Goal: Transaction & Acquisition: Purchase product/service

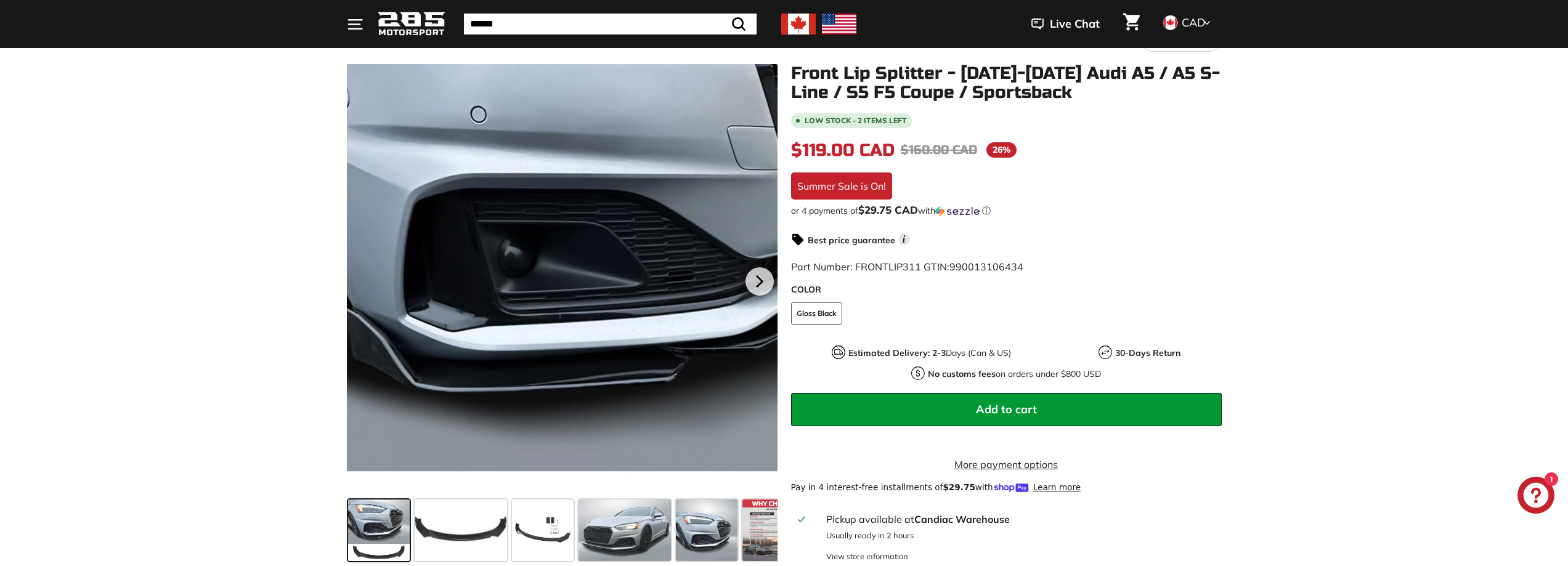
scroll to position [185, 0]
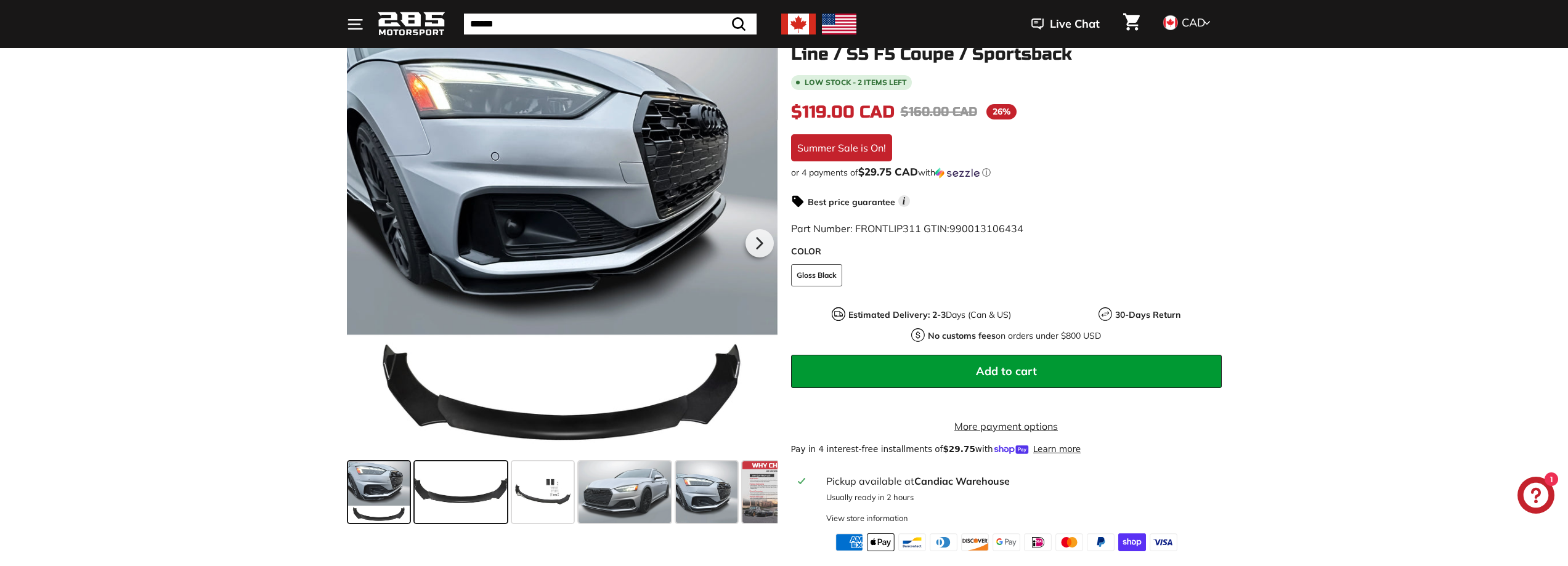
click at [478, 490] on span at bounding box center [460, 492] width 92 height 62
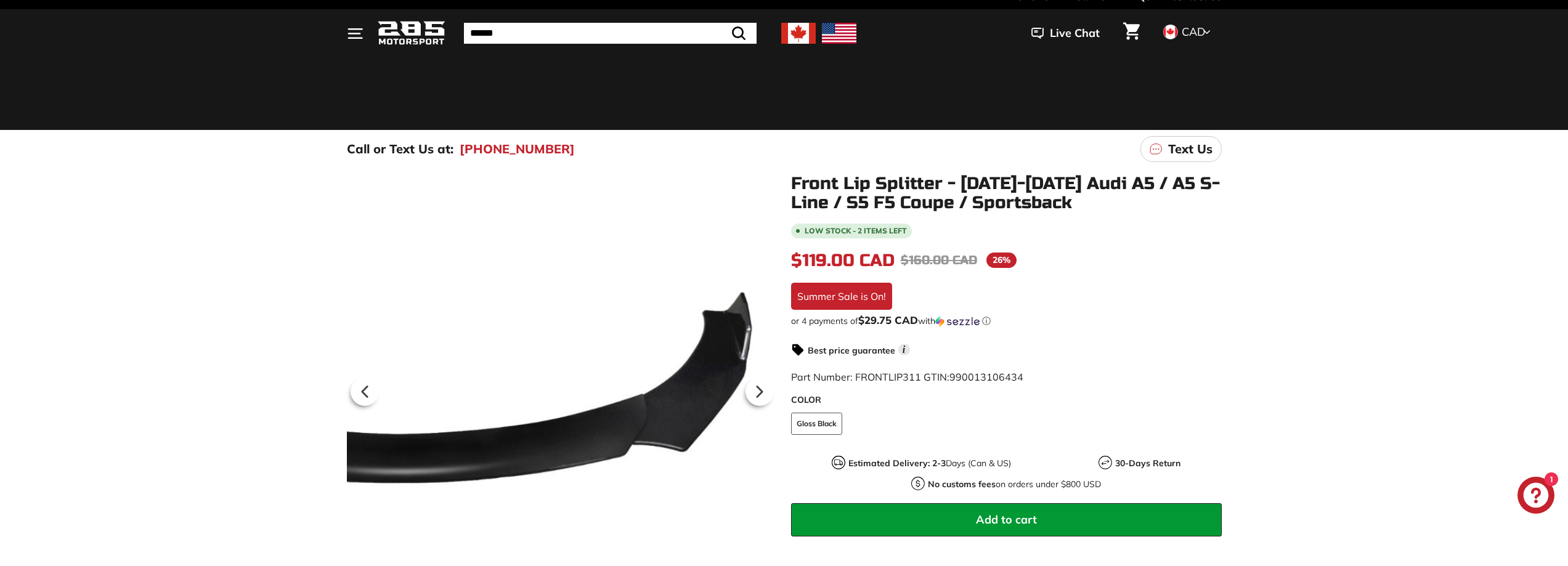
scroll to position [0, 0]
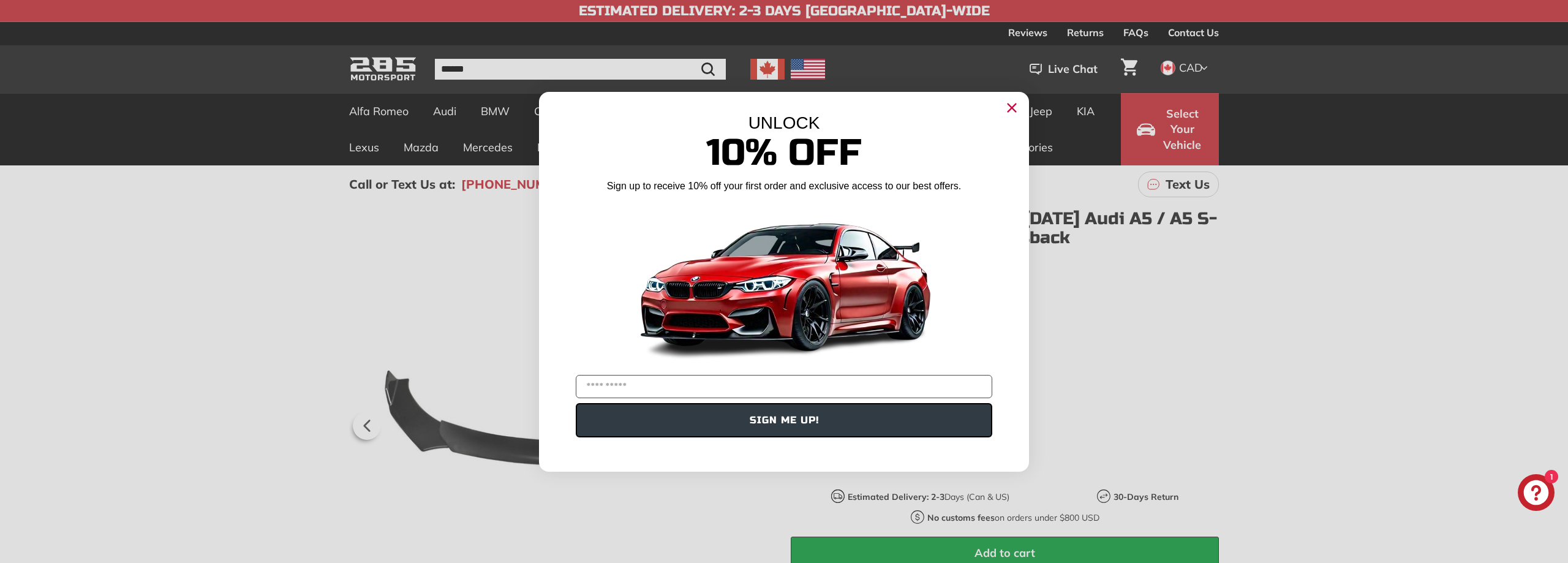
click at [1006, 100] on icon "Close dialog" at bounding box center [1012, 108] width 20 height 20
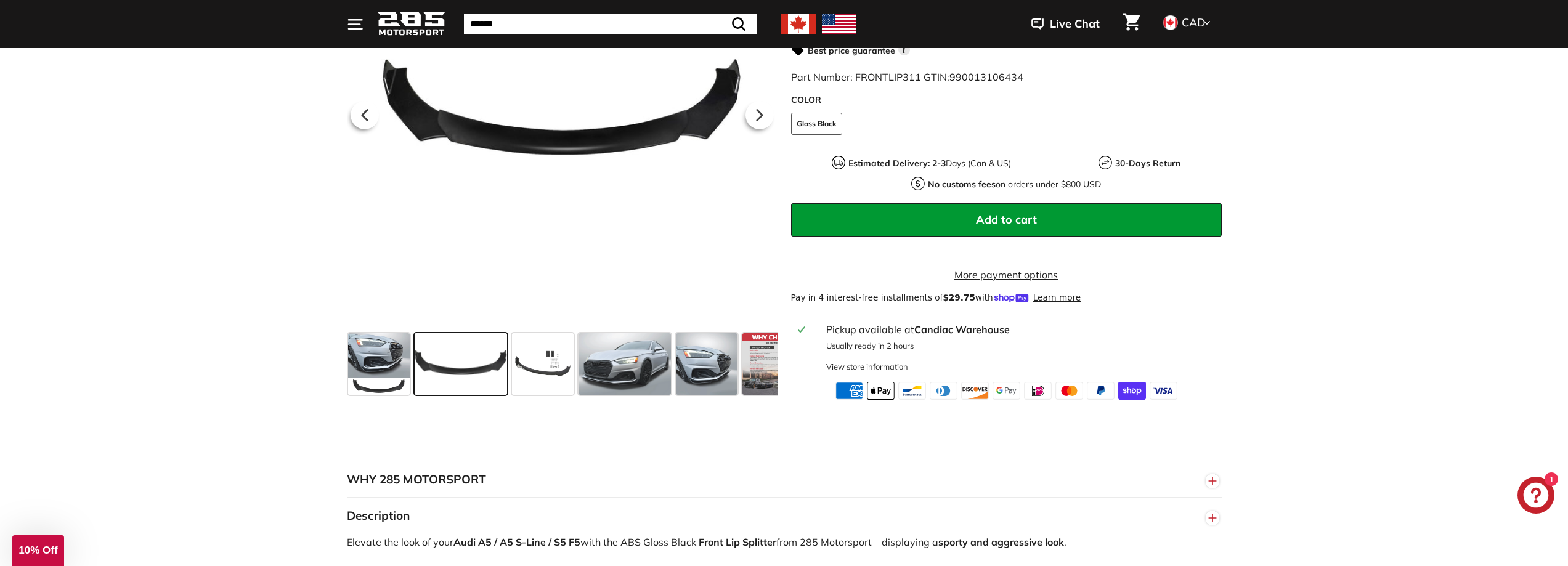
scroll to position [369, 0]
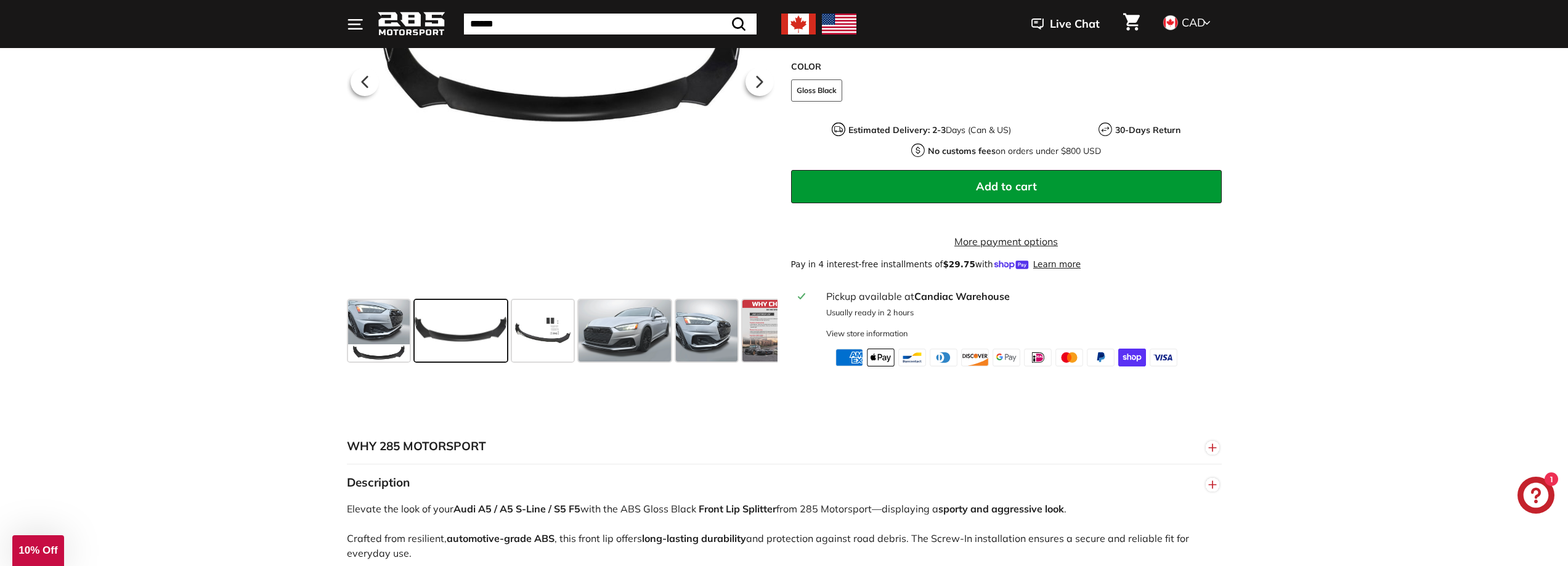
click at [127, 255] on div ".cls-1{fill:none;stroke:#000;stroke-miterlimit:10;stroke-width:2px} .cls-1{fill…" at bounding box center [784, 100] width 1568 height 531
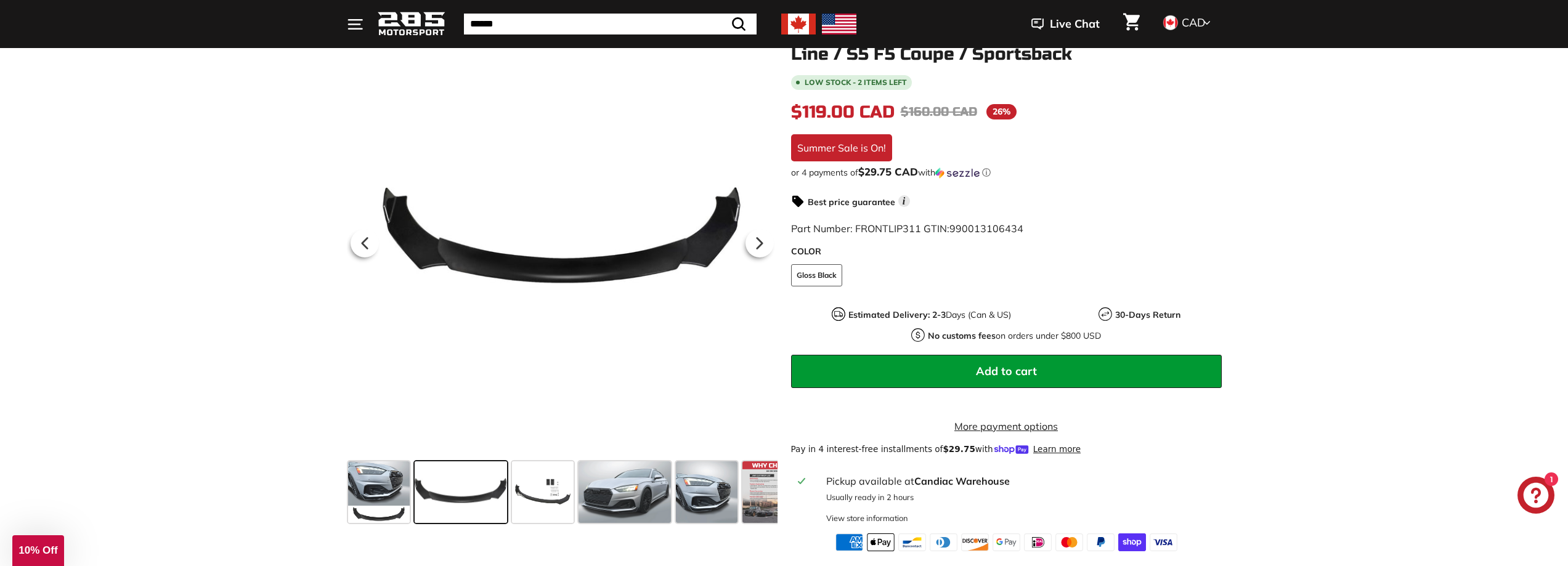
click at [1332, 325] on div ".cls-1{fill:none;stroke:#000;stroke-miterlimit:10;stroke-width:2px} .cls-1{fill…" at bounding box center [784, 285] width 1568 height 531
click at [756, 243] on icon at bounding box center [758, 242] width 5 height 11
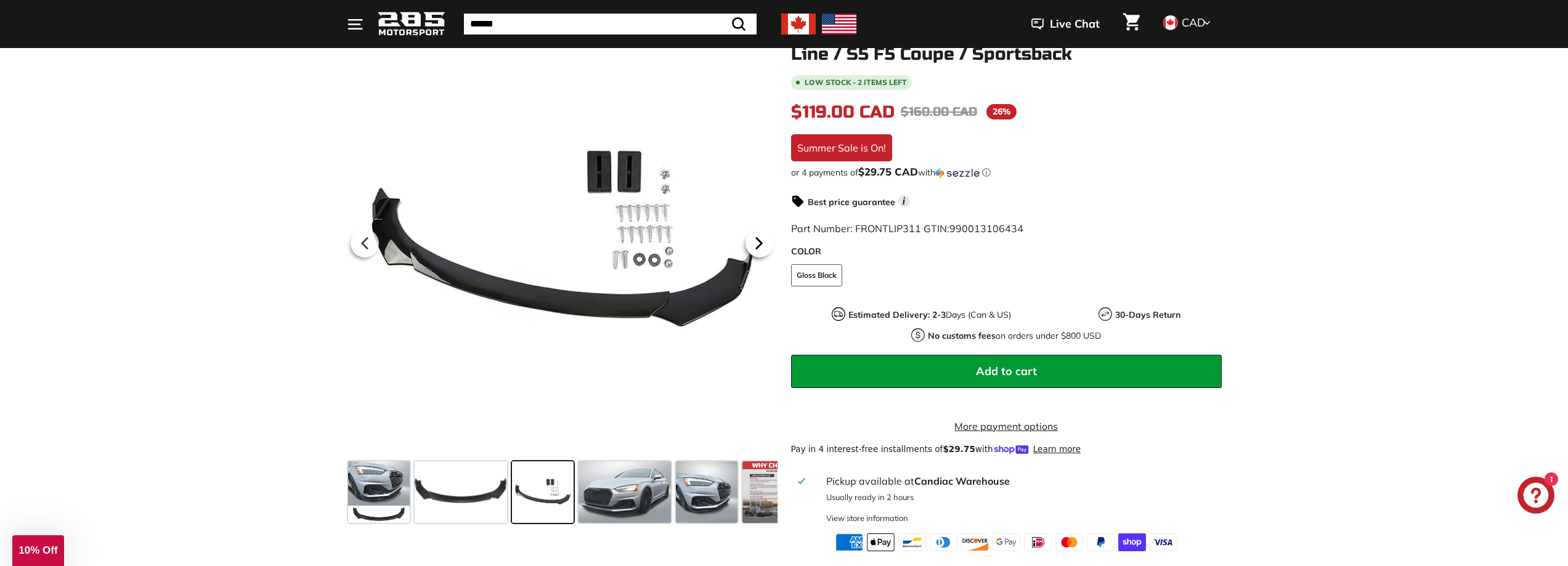
click at [756, 243] on icon at bounding box center [758, 242] width 5 height 11
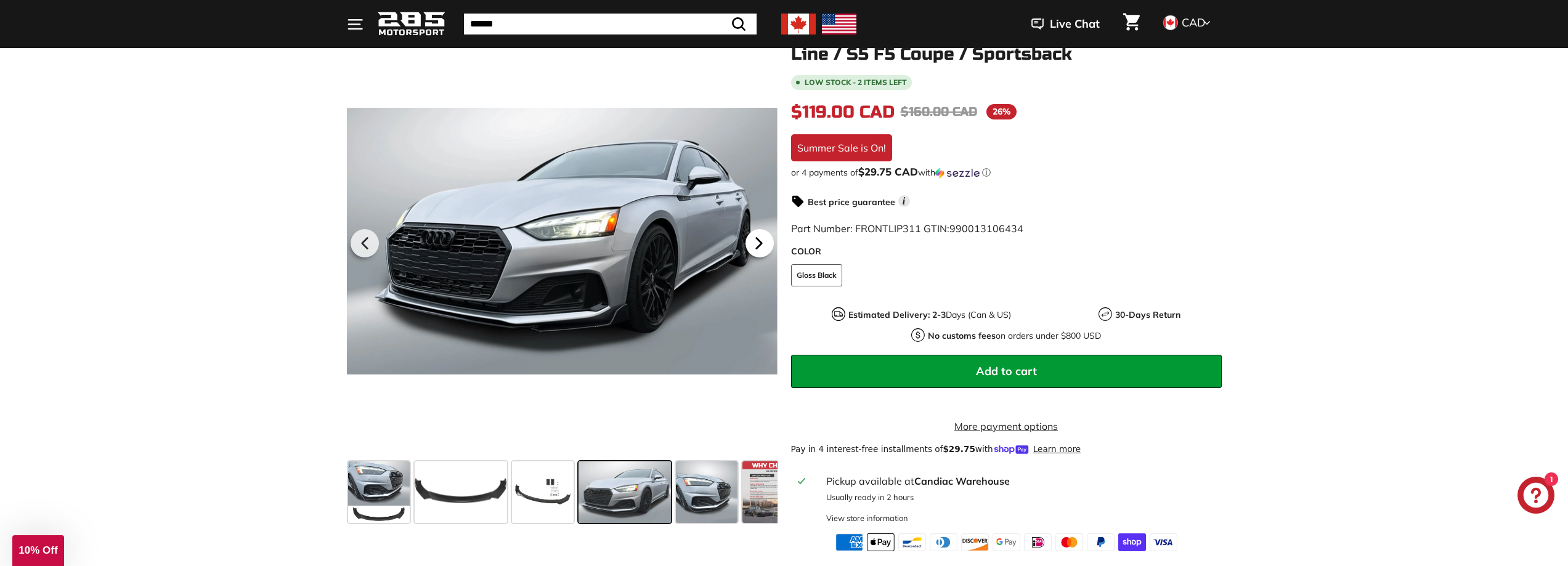
click at [756, 244] on icon at bounding box center [758, 242] width 5 height 11
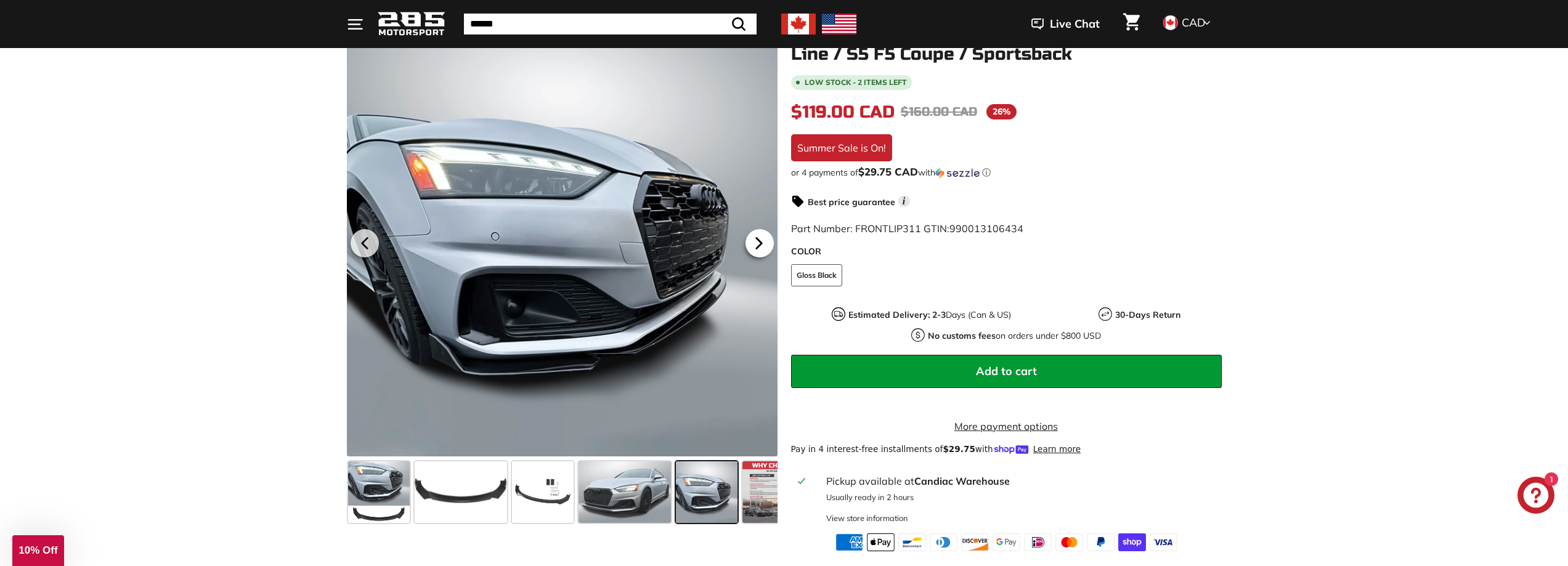
click at [753, 244] on icon at bounding box center [759, 243] width 28 height 28
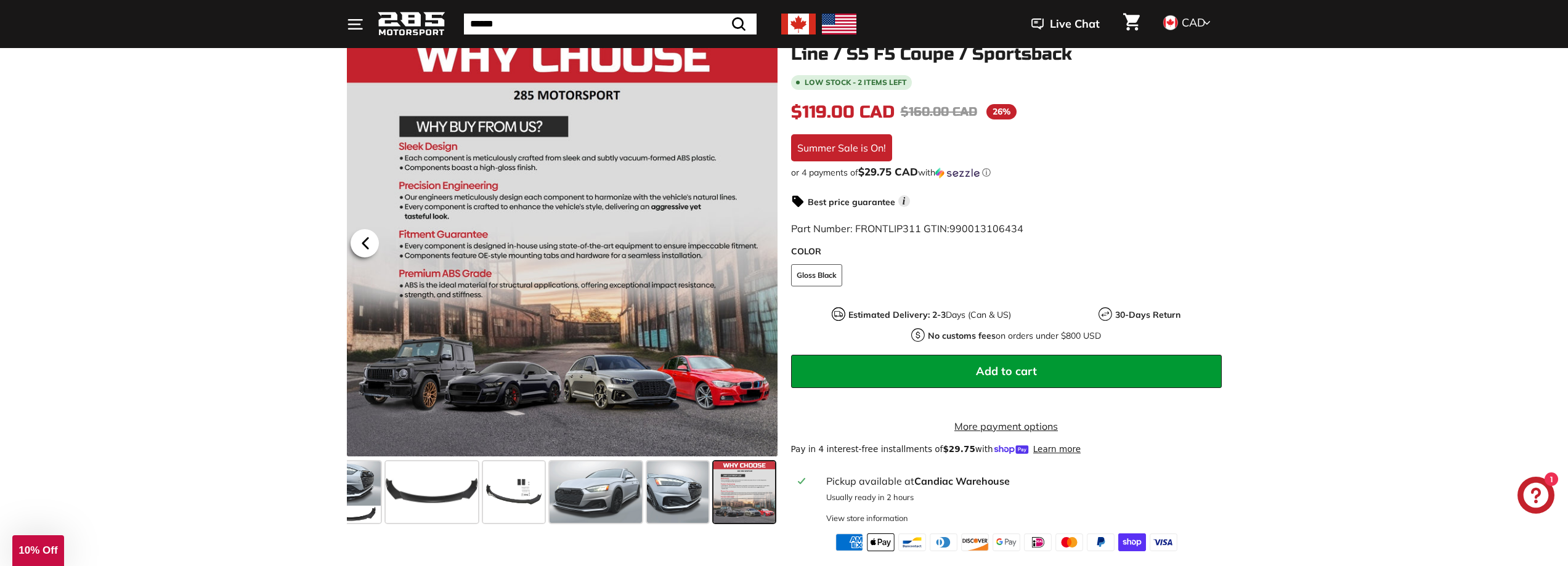
click at [363, 243] on icon at bounding box center [364, 242] width 5 height 11
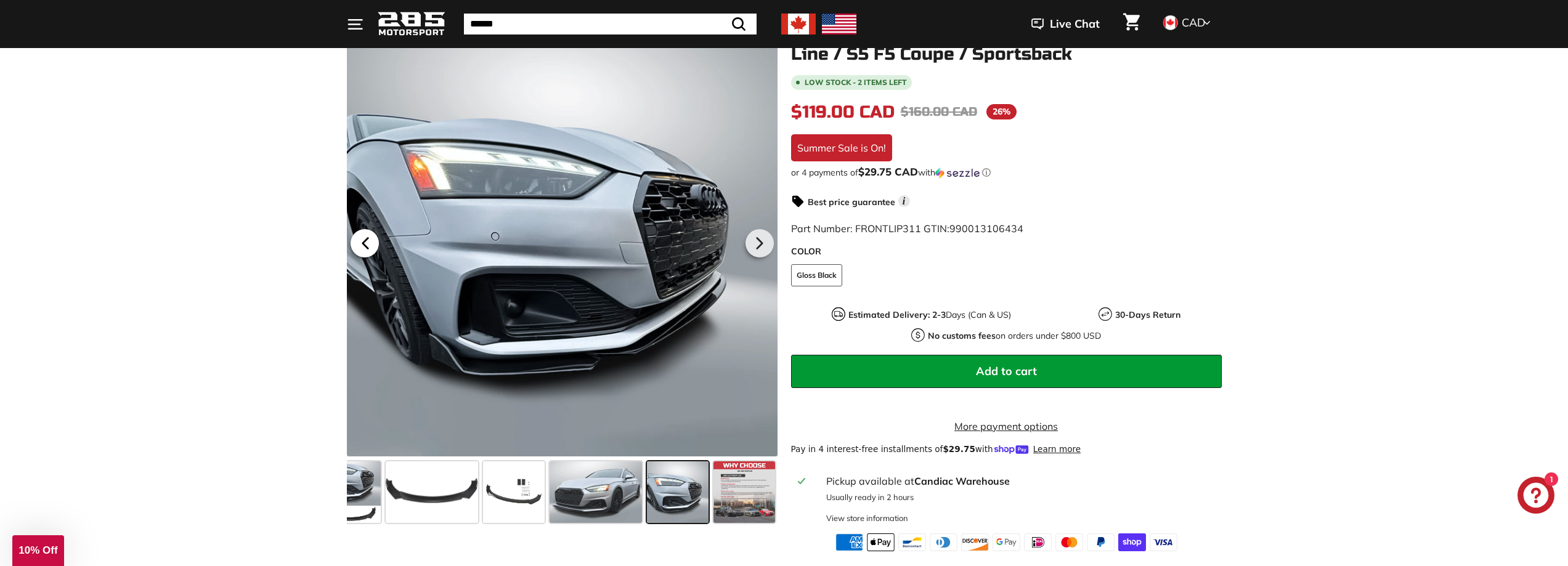
click at [363, 243] on icon at bounding box center [364, 242] width 5 height 11
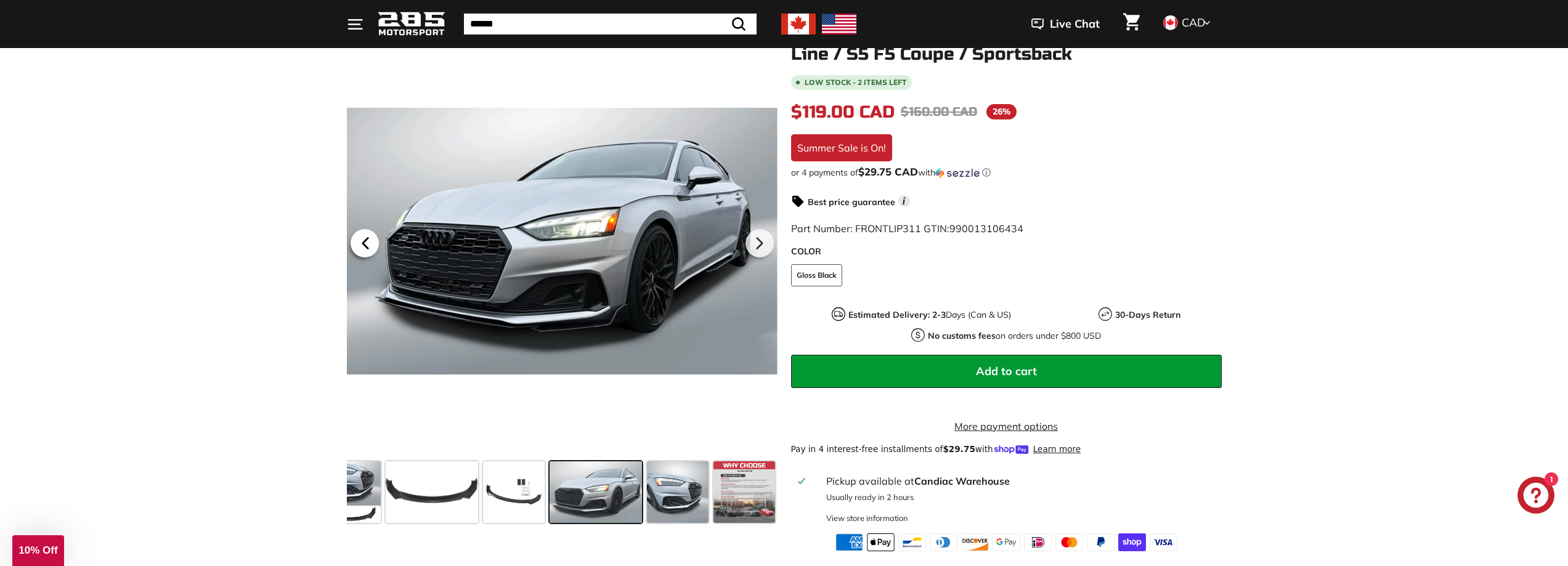
click at [363, 243] on icon at bounding box center [364, 242] width 5 height 11
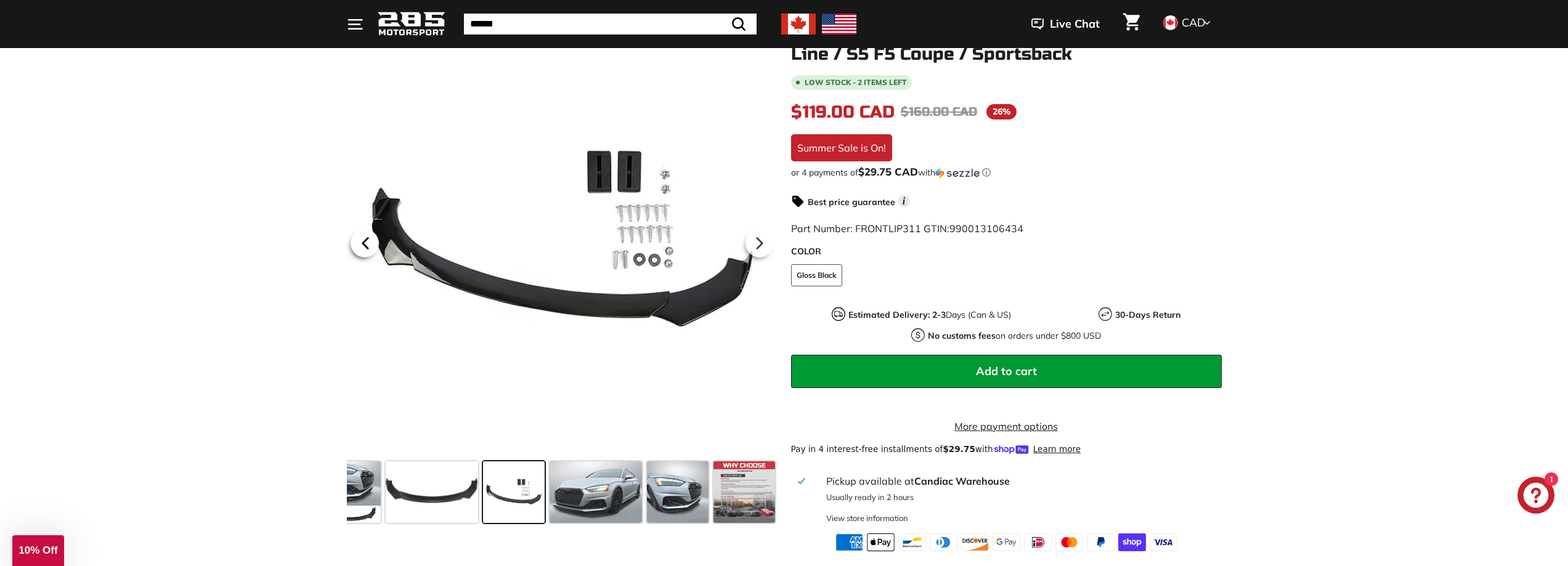
click at [361, 241] on icon at bounding box center [365, 243] width 28 height 28
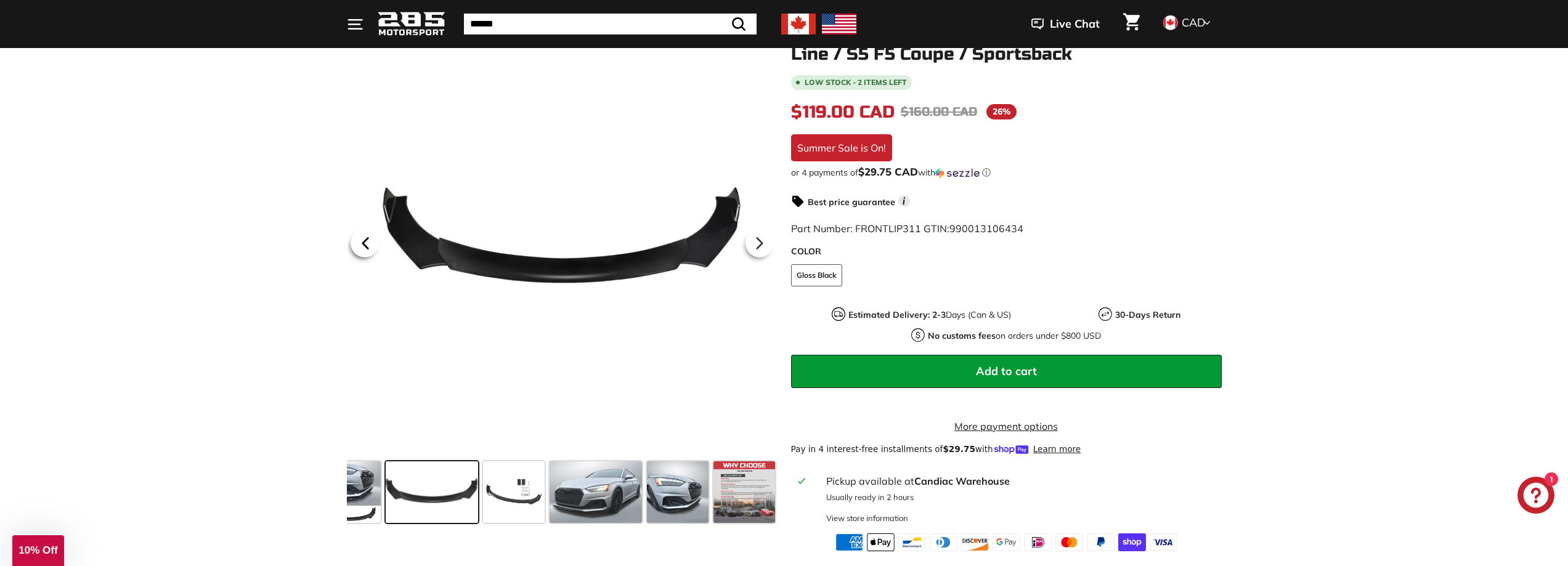
click at [361, 241] on icon at bounding box center [365, 243] width 28 height 28
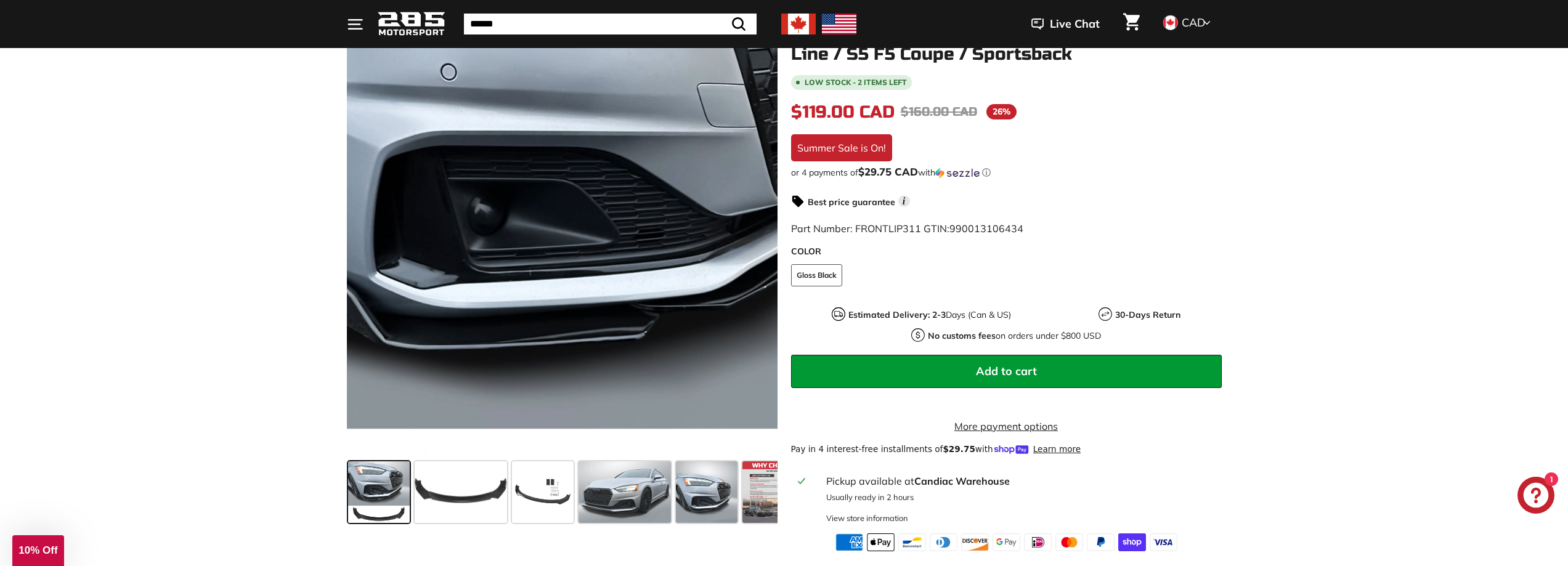
click at [359, 241] on div at bounding box center [562, 241] width 431 height 431
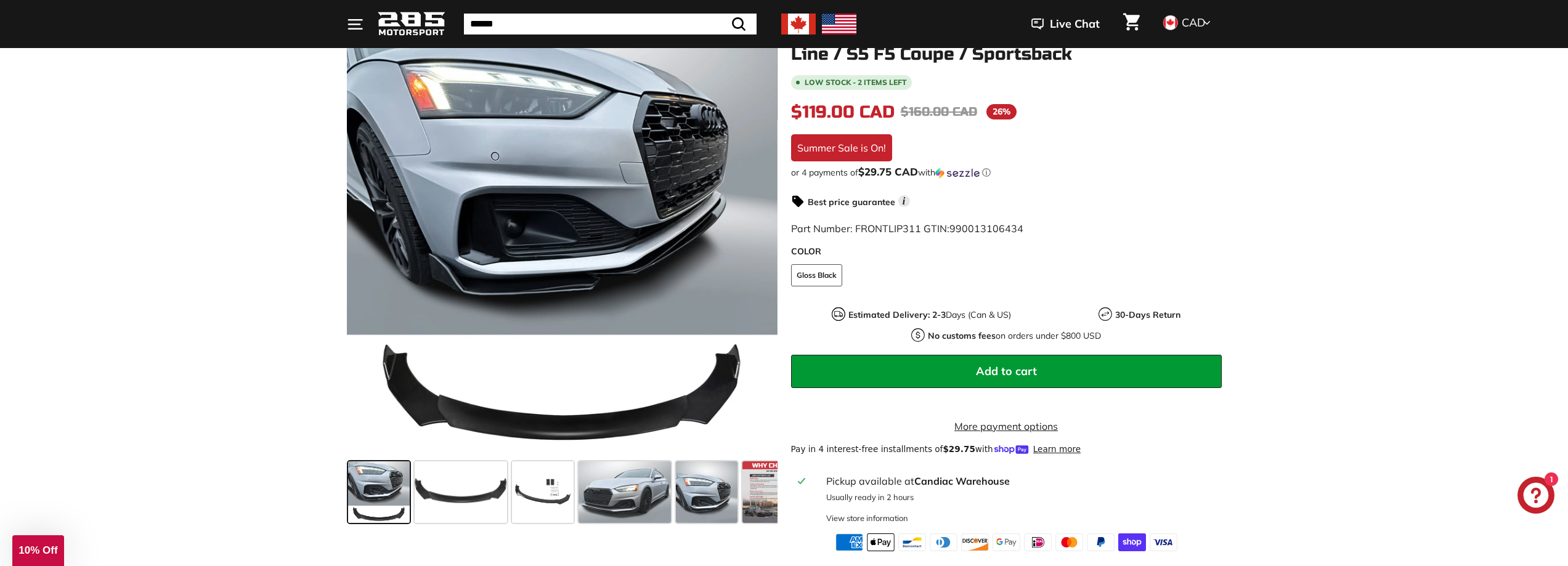
click at [359, 241] on div at bounding box center [784, 283] width 1568 height 566
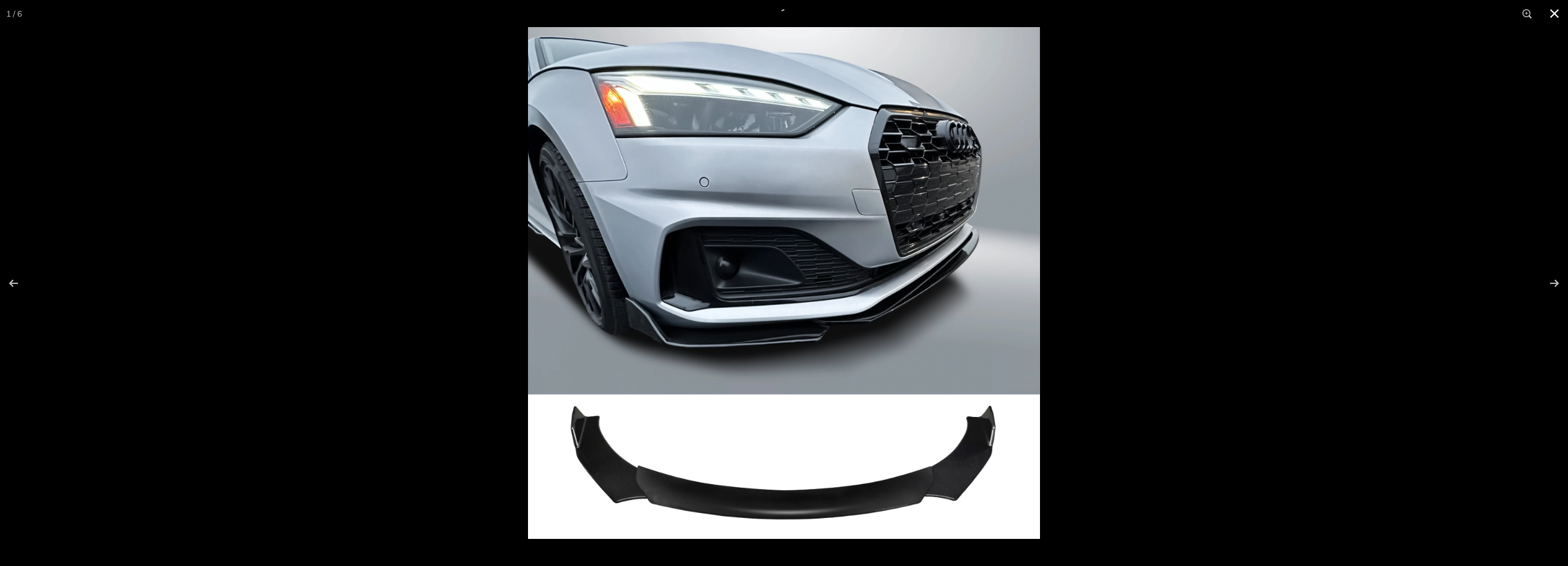
click at [1552, 20] on button at bounding box center [1554, 14] width 27 height 27
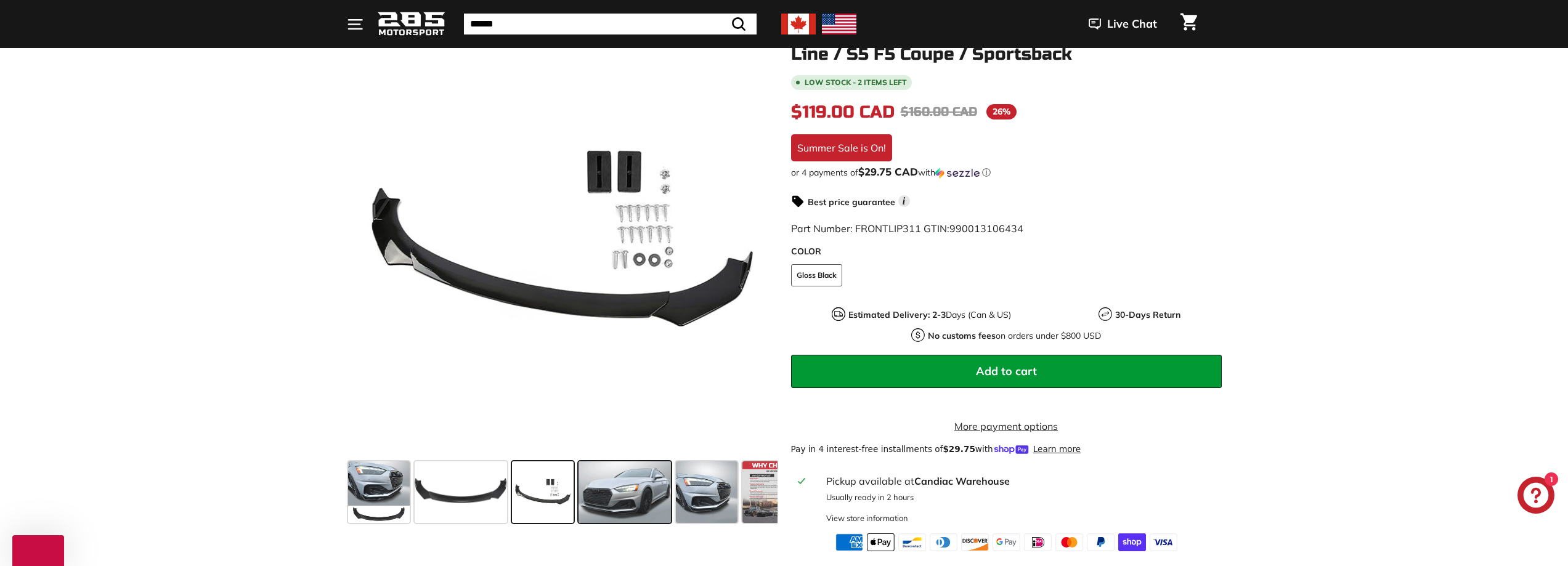
click at [608, 512] on span at bounding box center [624, 492] width 92 height 62
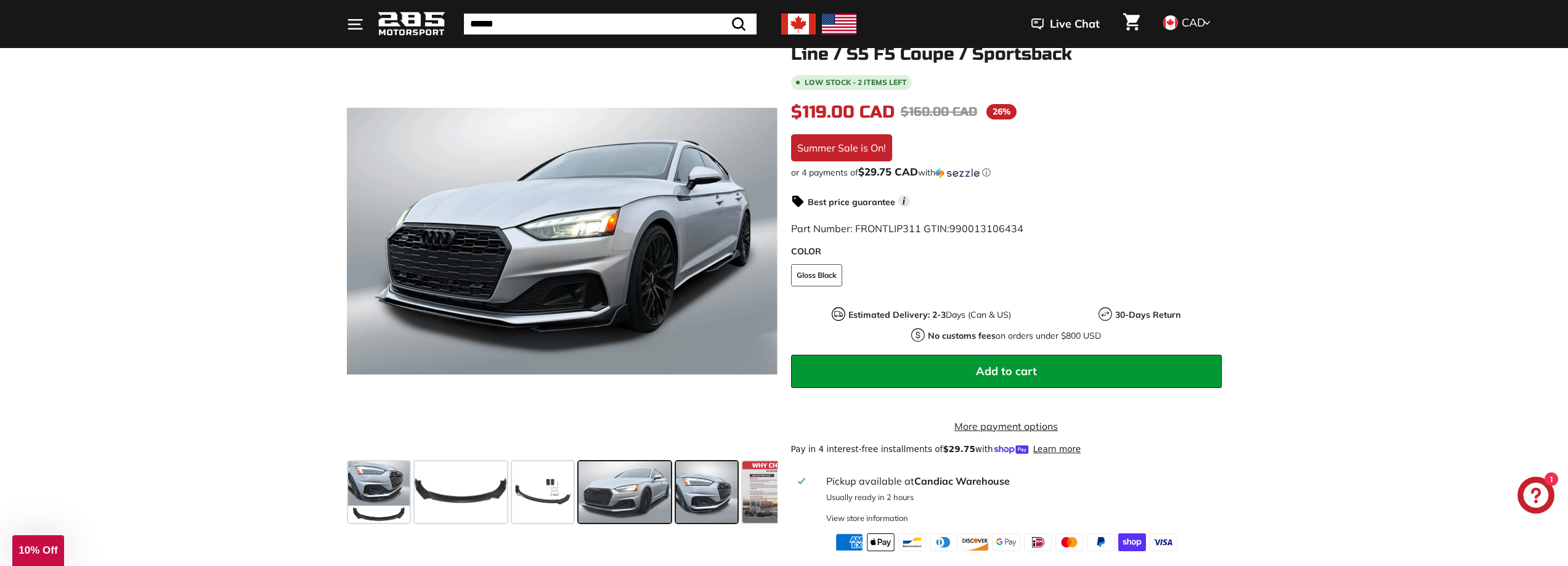
click at [711, 495] on span at bounding box center [707, 492] width 62 height 62
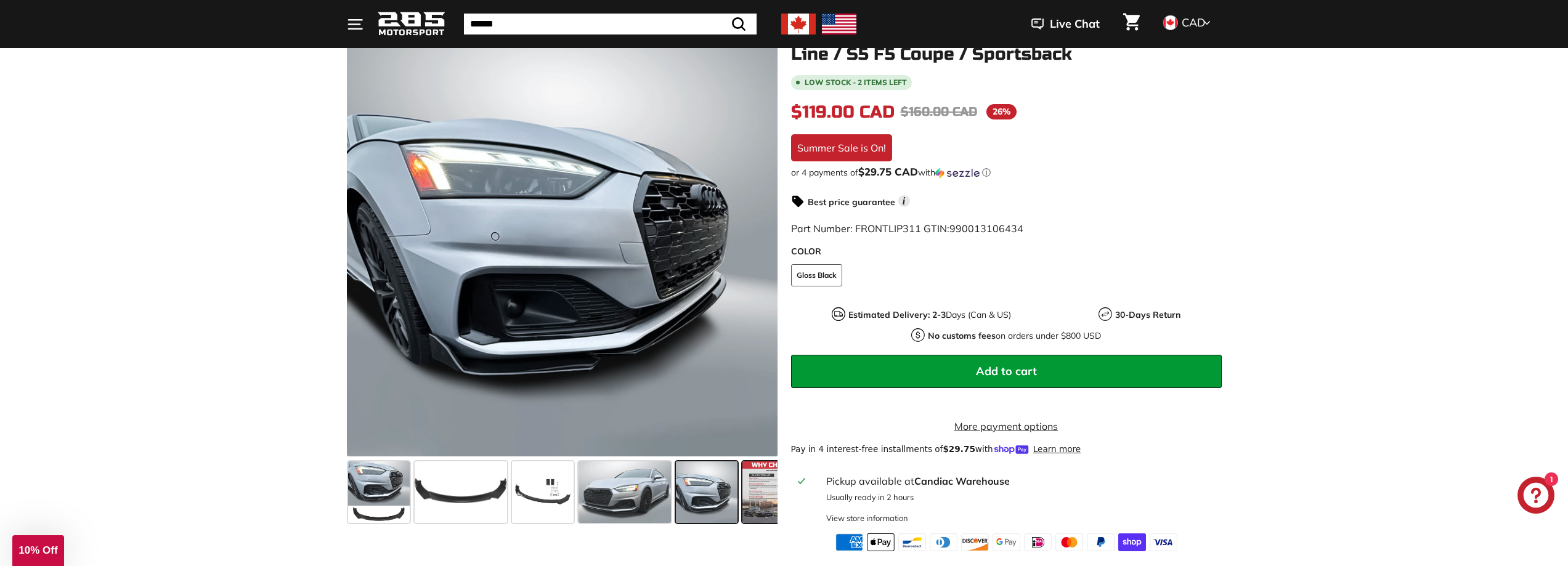
click at [759, 495] on span at bounding box center [773, 492] width 62 height 62
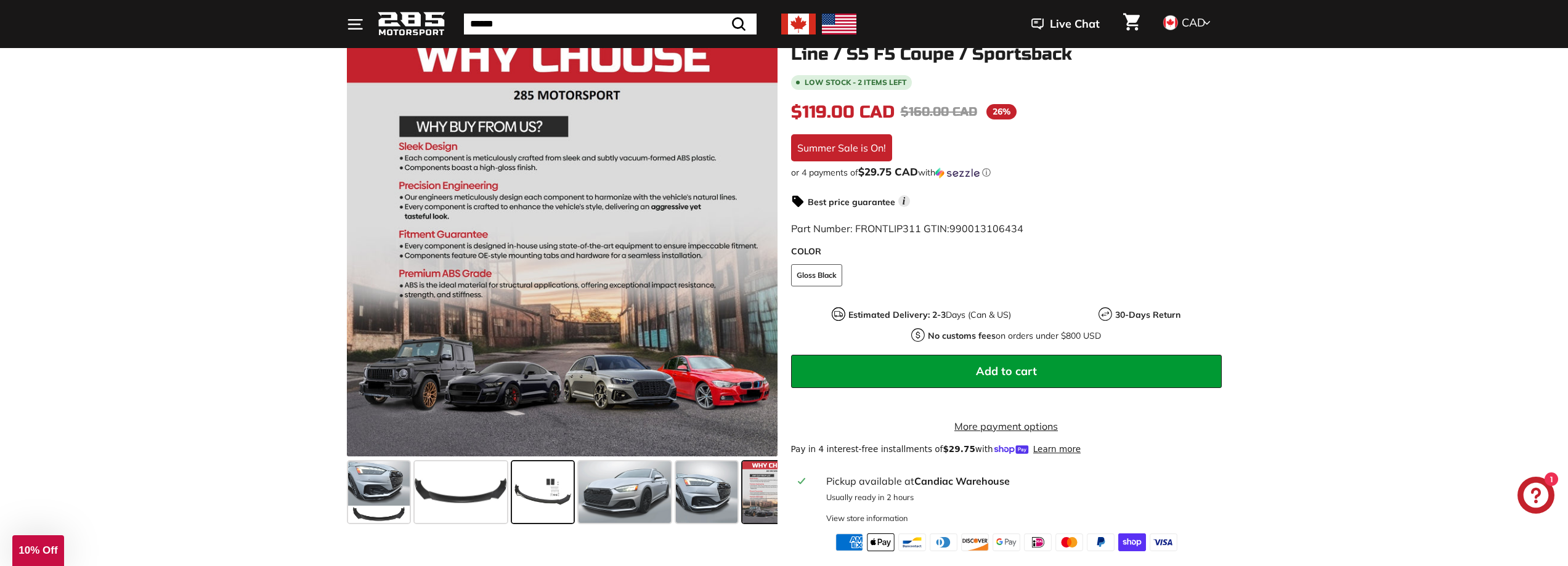
scroll to position [0, 29]
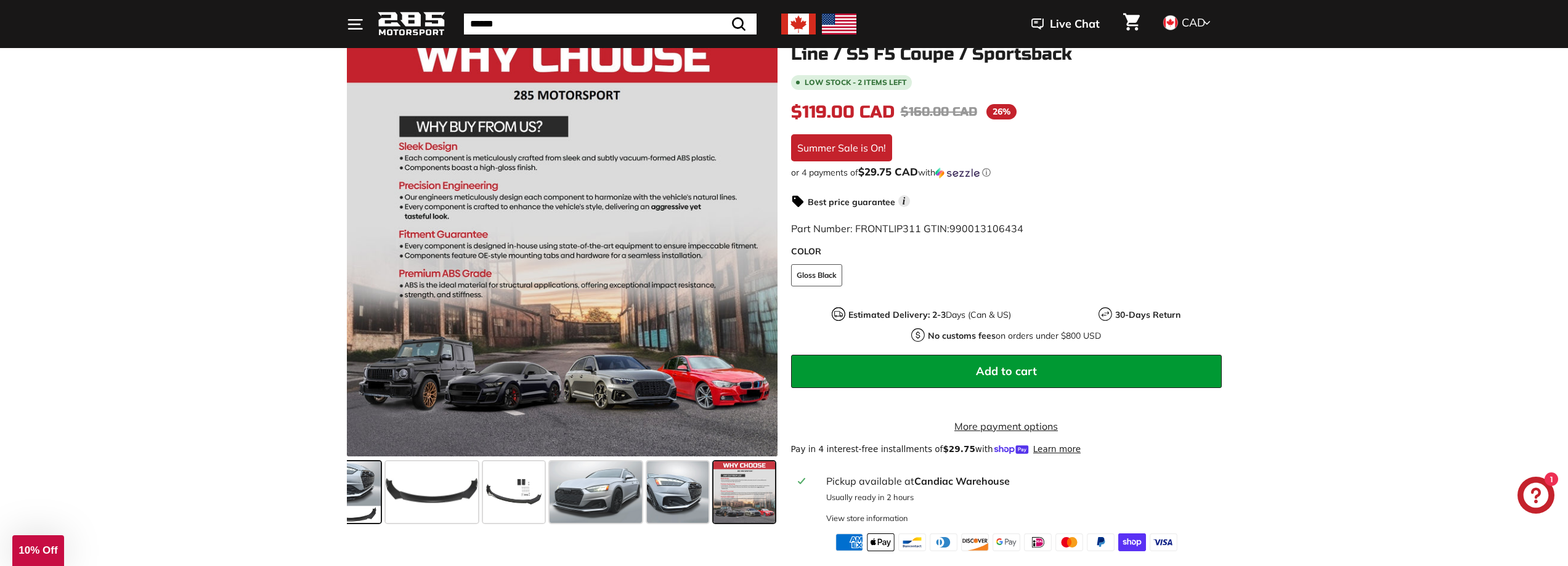
click at [358, 492] on span at bounding box center [350, 492] width 62 height 62
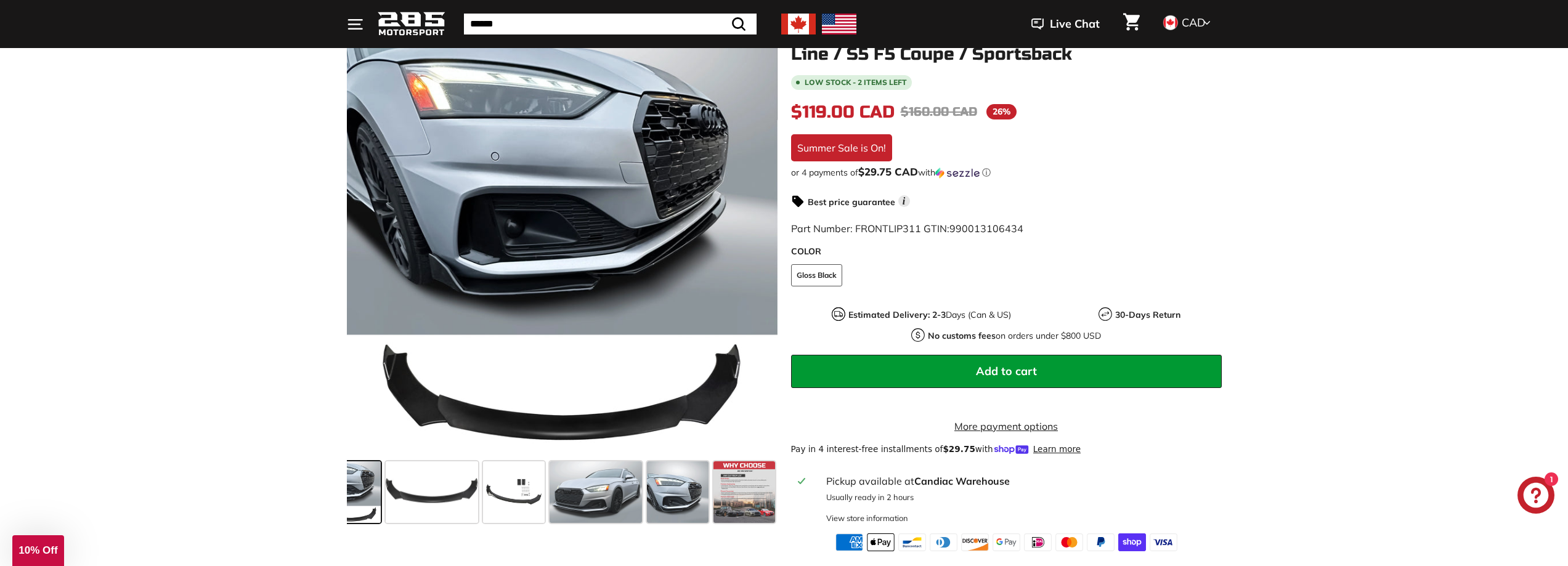
scroll to position [0, 0]
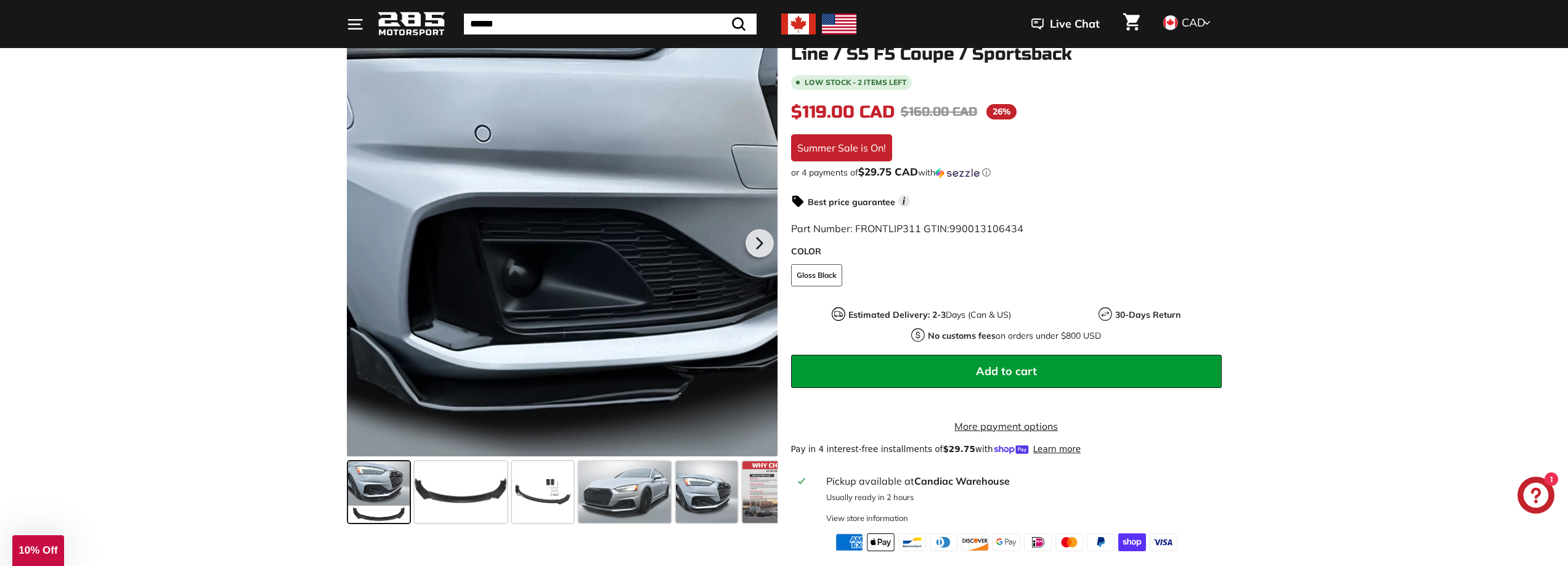
click at [507, 179] on div at bounding box center [562, 241] width 431 height 431
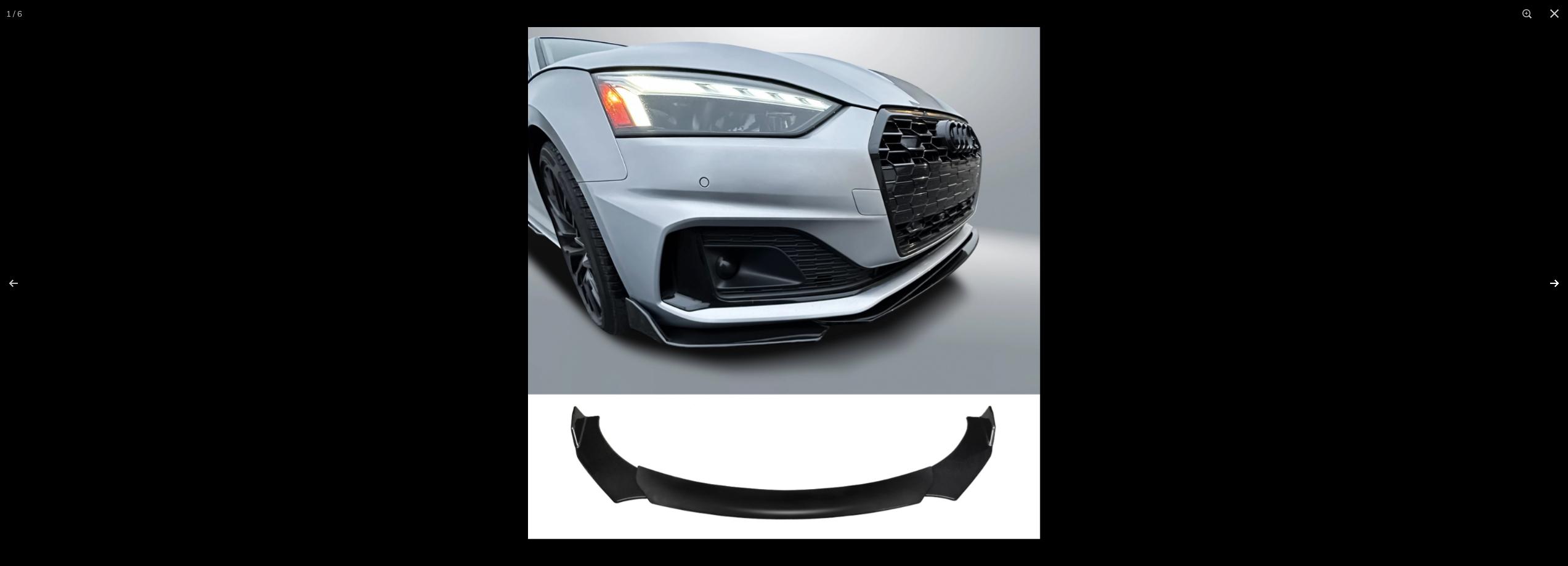
click at [1554, 281] on button at bounding box center [1546, 283] width 43 height 62
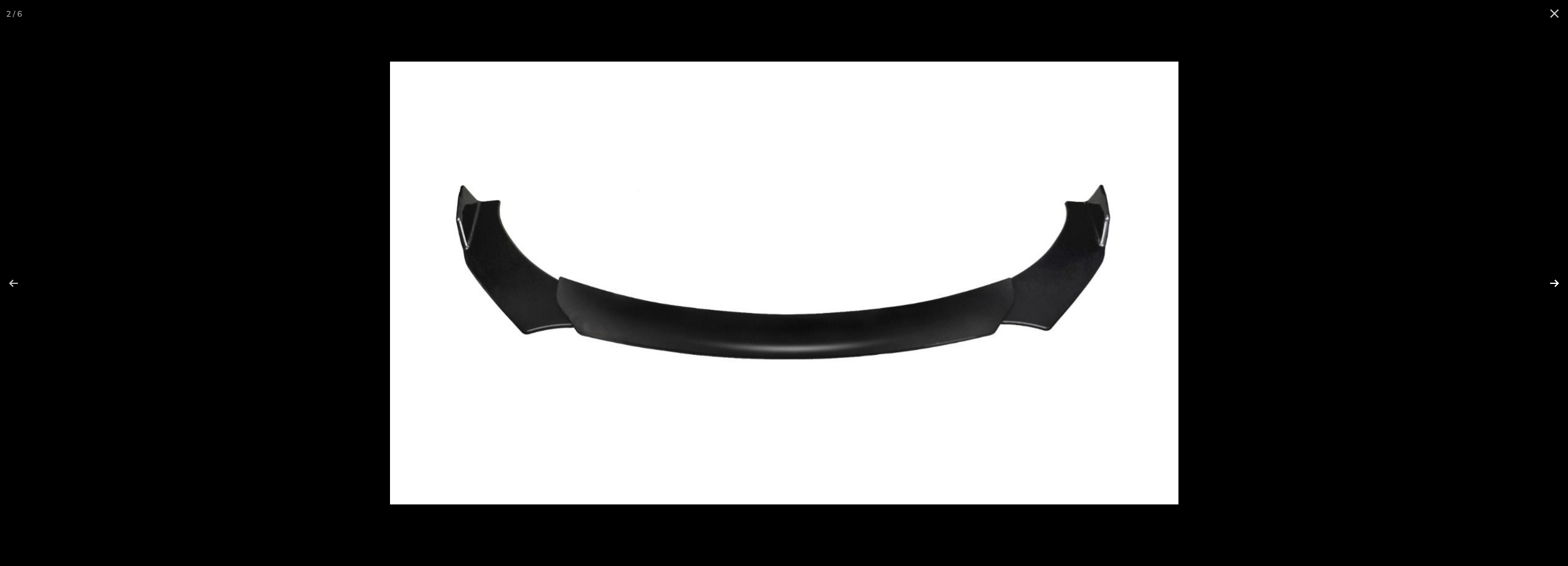
click at [1554, 281] on button at bounding box center [1546, 283] width 43 height 62
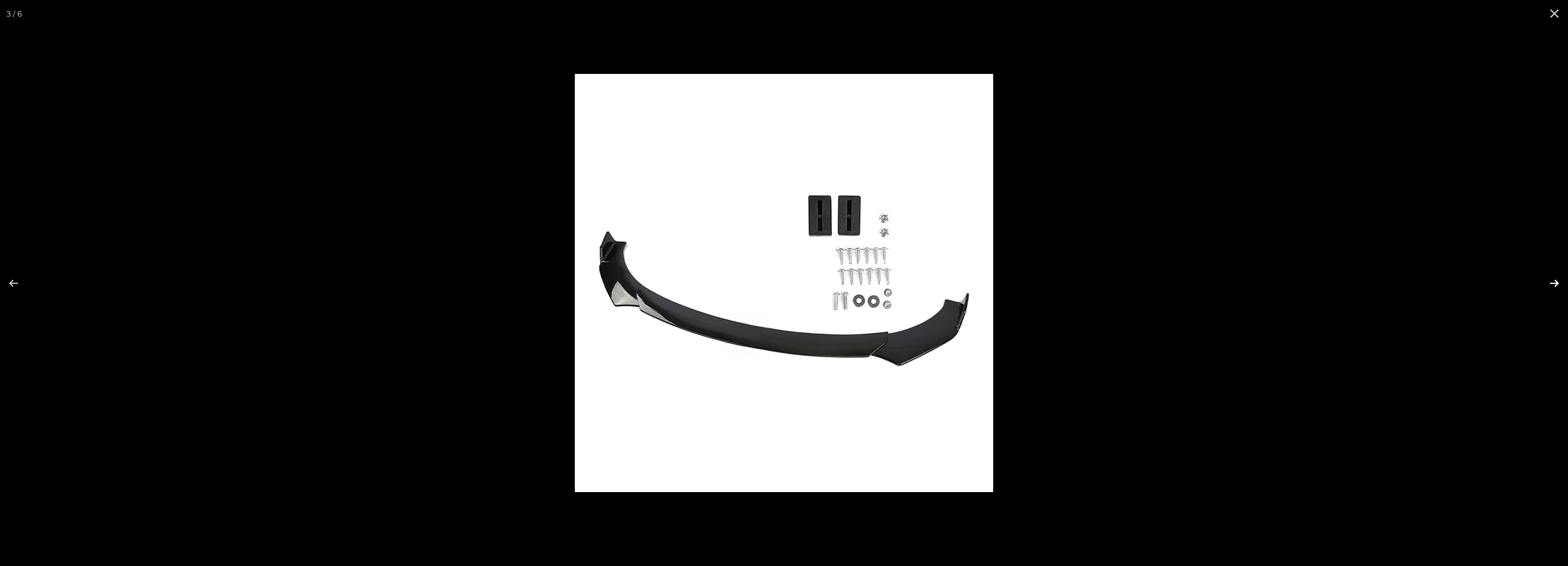
click at [1554, 281] on button at bounding box center [1546, 283] width 43 height 62
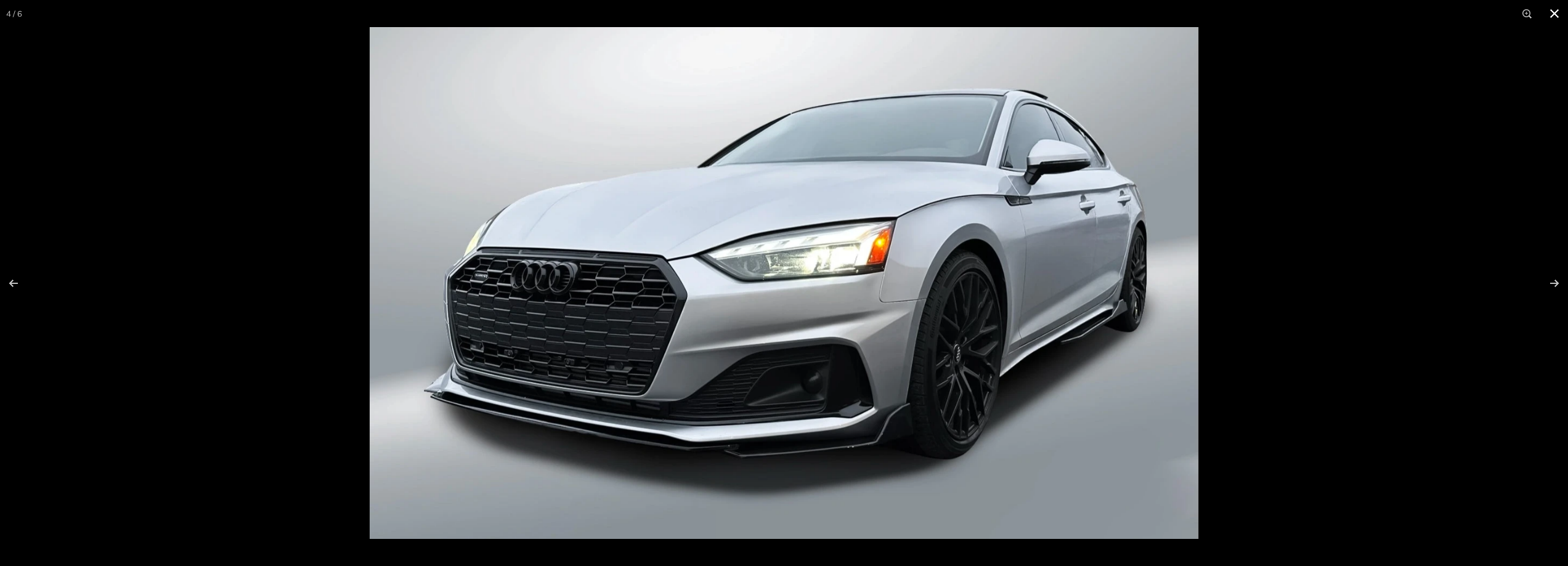
click at [1411, 241] on div at bounding box center [1153, 310] width 1568 height 566
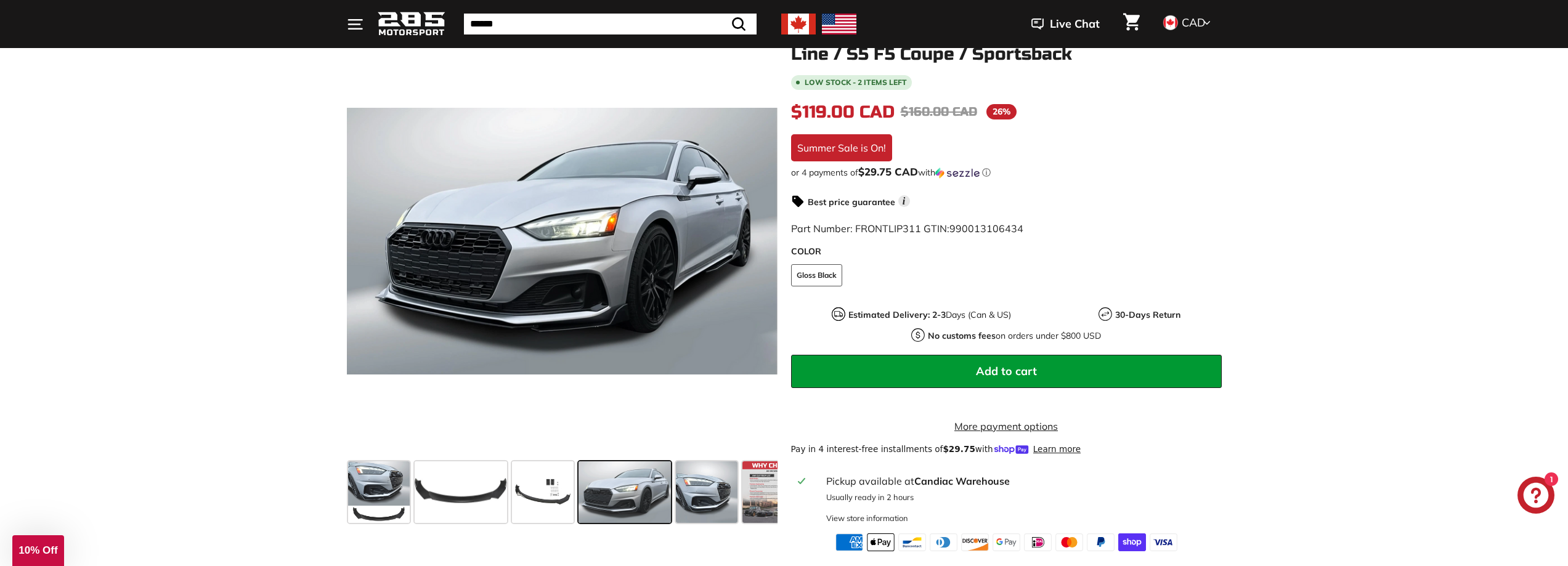
click at [253, 255] on div ".cls-1{fill:none;stroke:#000;stroke-miterlimit:10;stroke-width:2px} .cls-1{fill…" at bounding box center [784, 285] width 1568 height 531
